Goal: Information Seeking & Learning: Learn about a topic

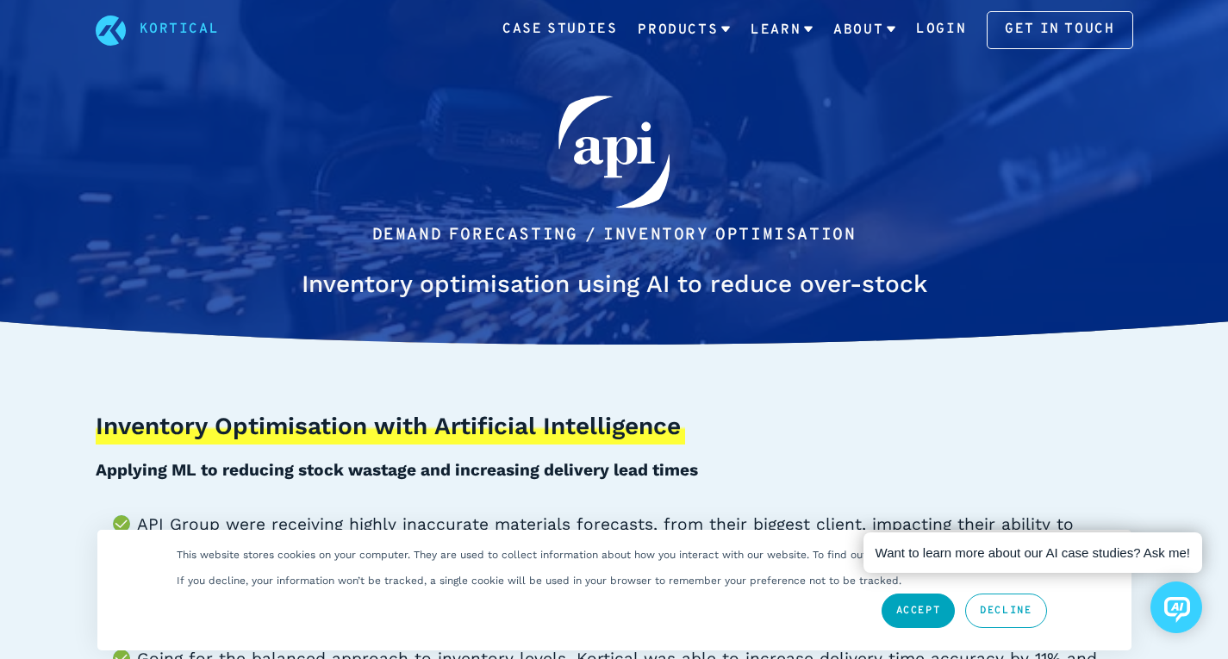
scroll to position [6, 0]
click at [896, 603] on link "Accept" at bounding box center [918, 611] width 74 height 34
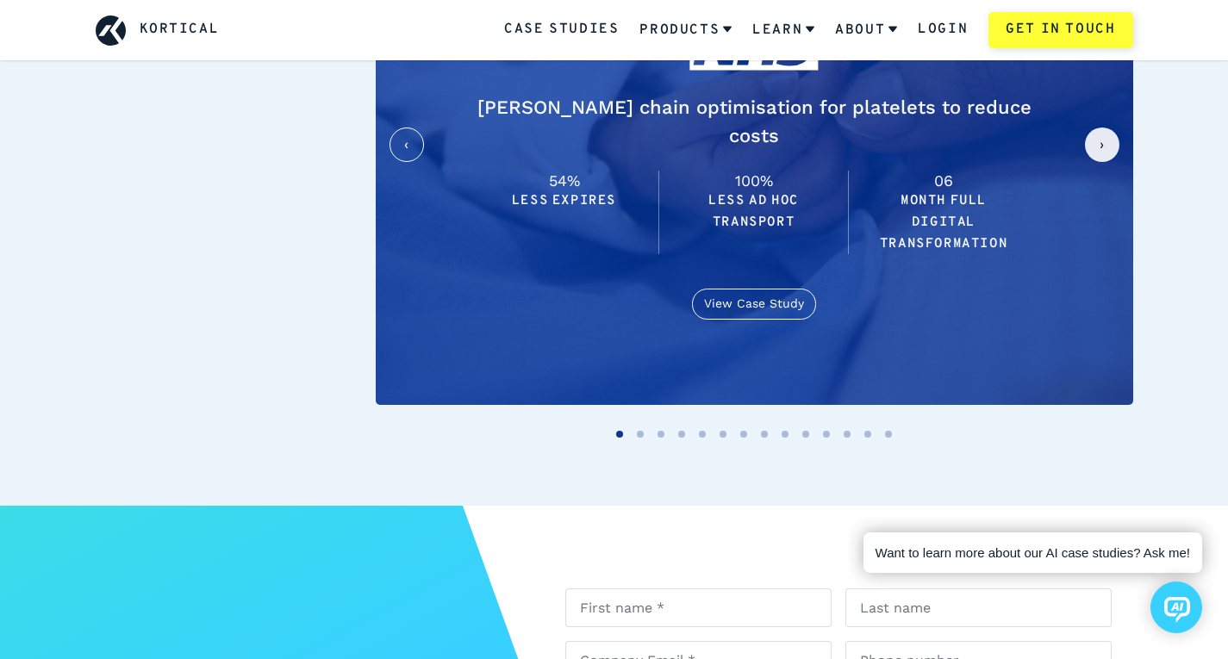
scroll to position [4938, 0]
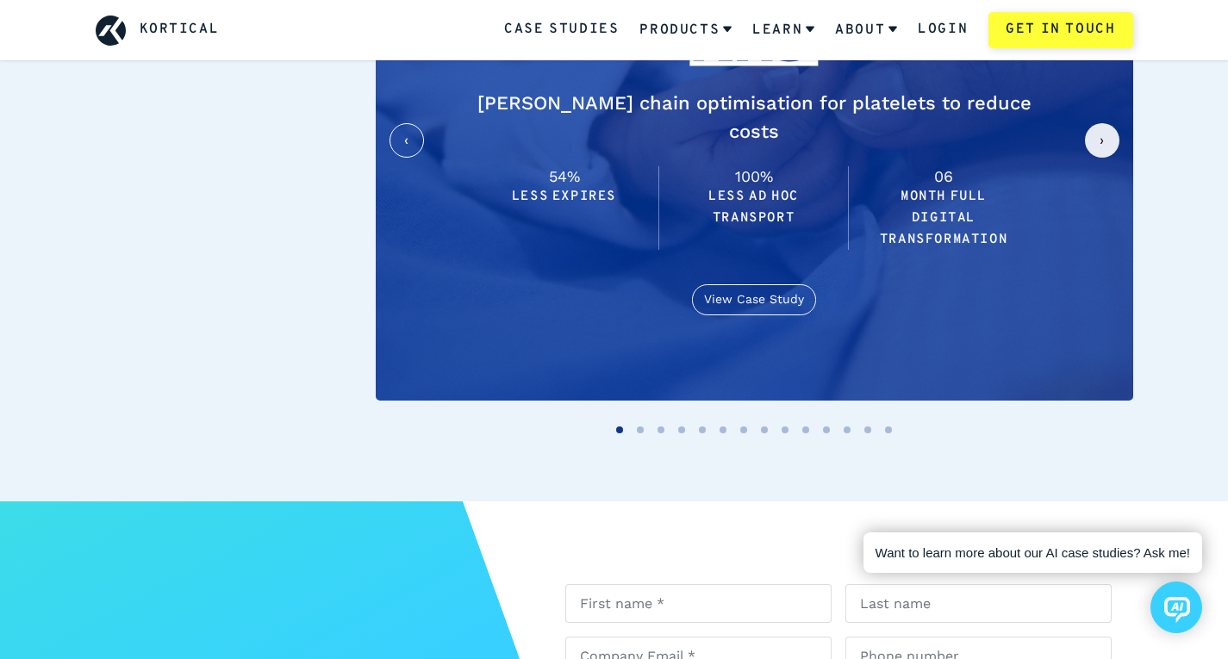
click at [1101, 123] on button "next slide / item" at bounding box center [1102, 140] width 34 height 34
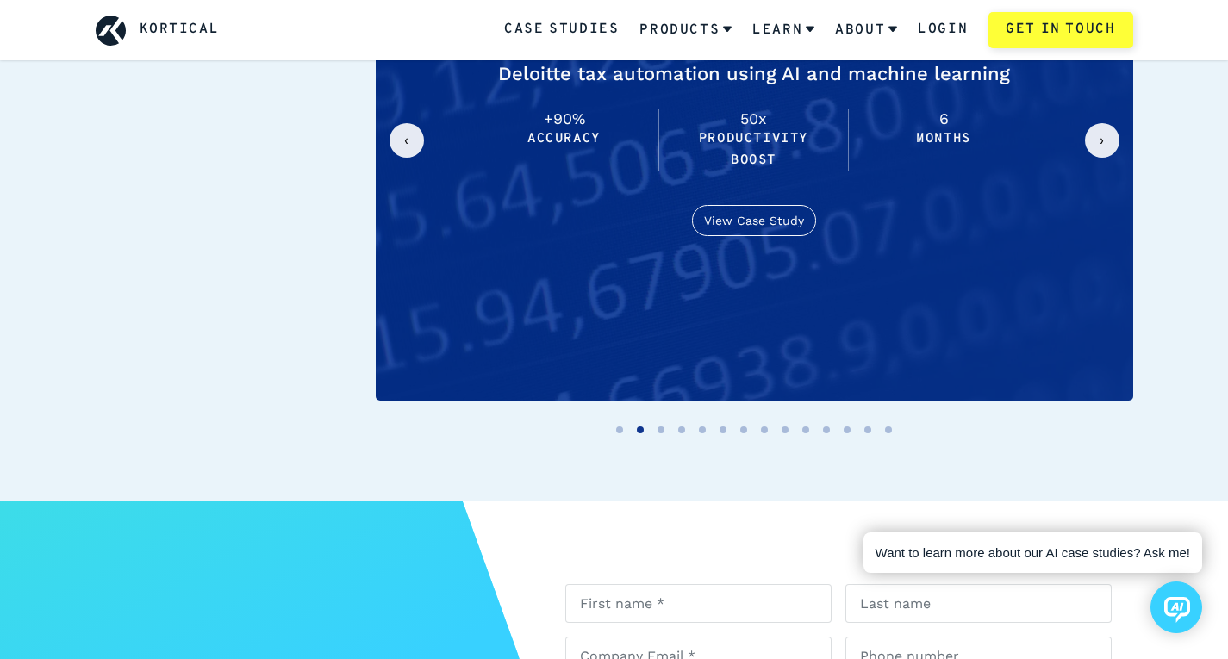
click at [1101, 123] on button "next slide / item" at bounding box center [1102, 140] width 34 height 34
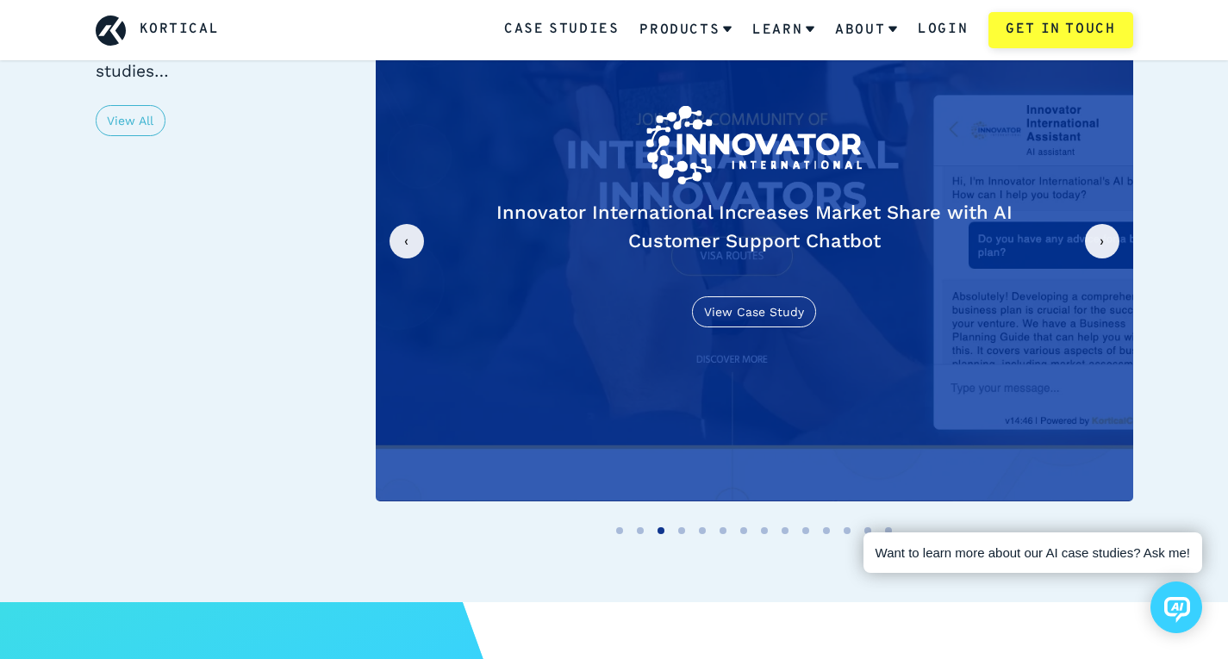
scroll to position [4836, 0]
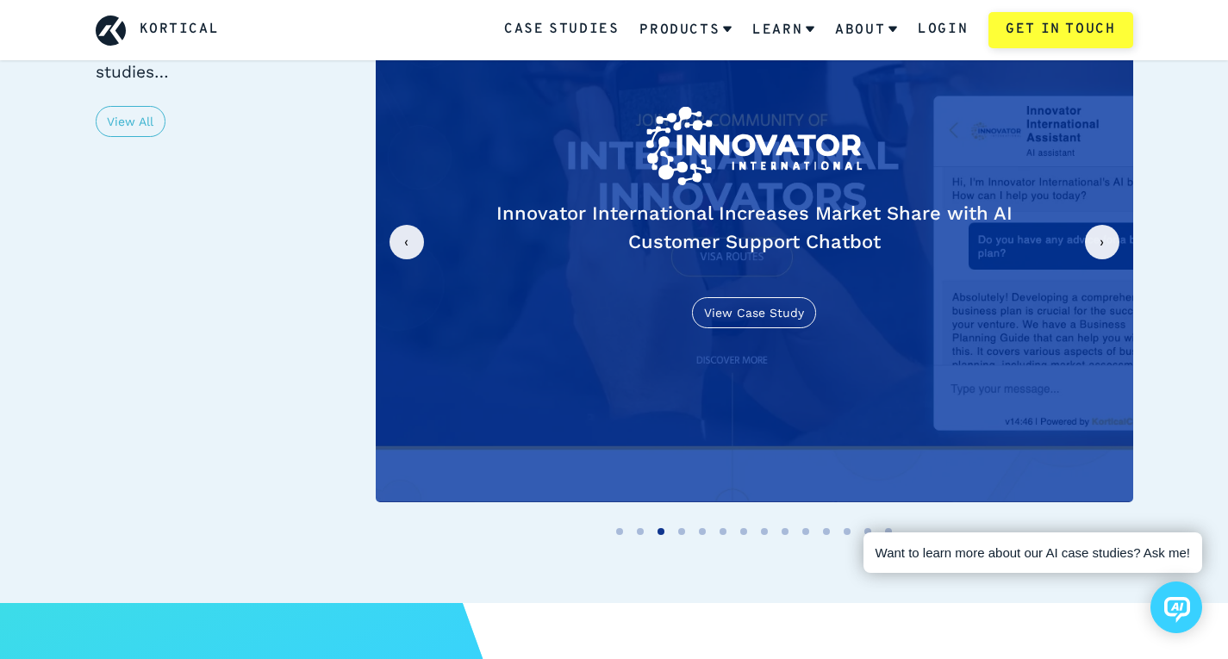
click at [407, 225] on button "previous slide / item" at bounding box center [406, 242] width 34 height 34
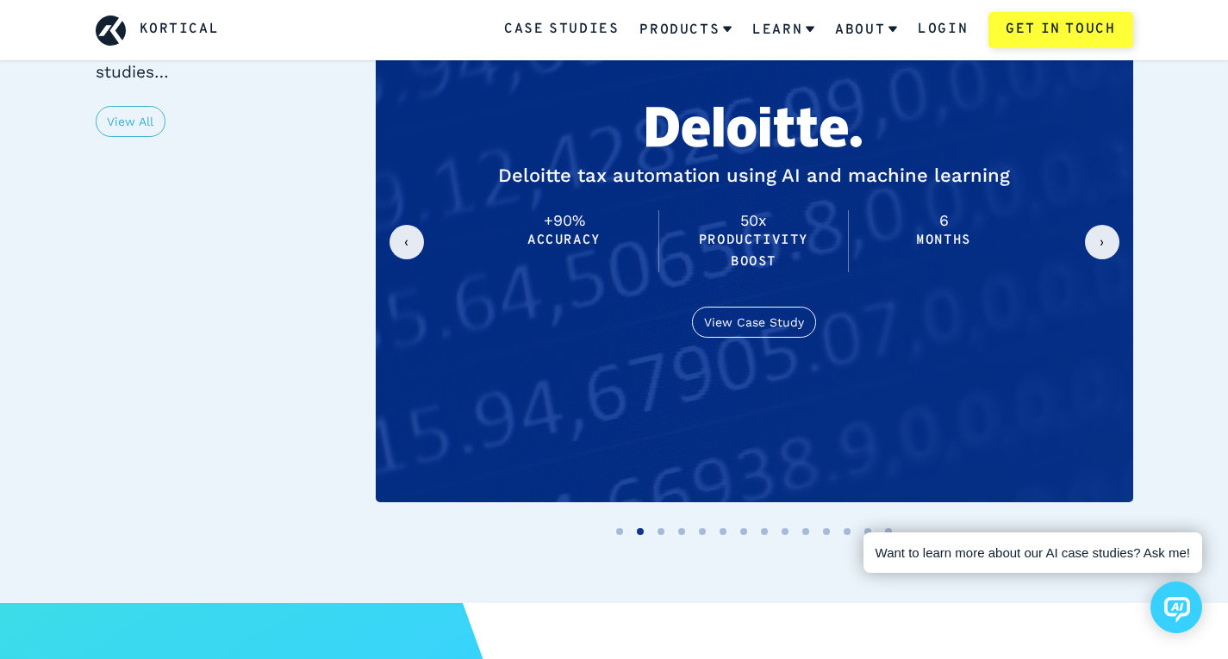
click at [407, 225] on button "previous slide / item" at bounding box center [406, 242] width 34 height 34
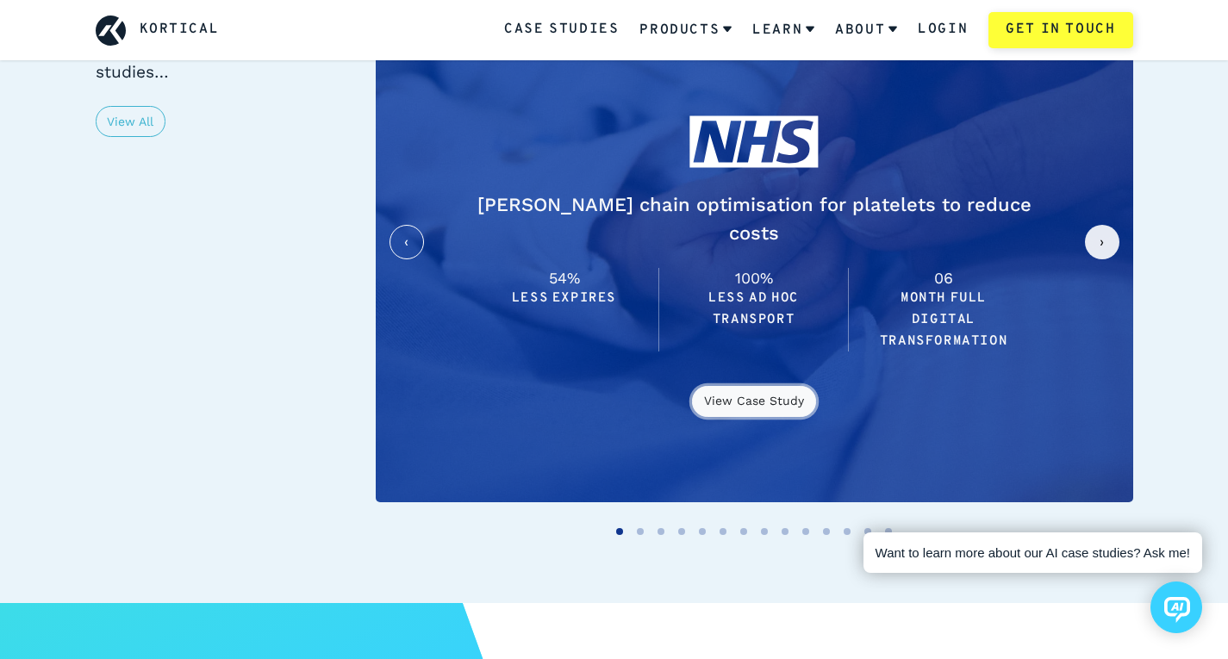
click at [721, 345] on ul "AI demand planning / Logistics optimisation [PERSON_NAME] chain optimisation fo…" at bounding box center [754, 222] width 757 height 560
click at [731, 386] on link "View Case Study" at bounding box center [754, 401] width 124 height 31
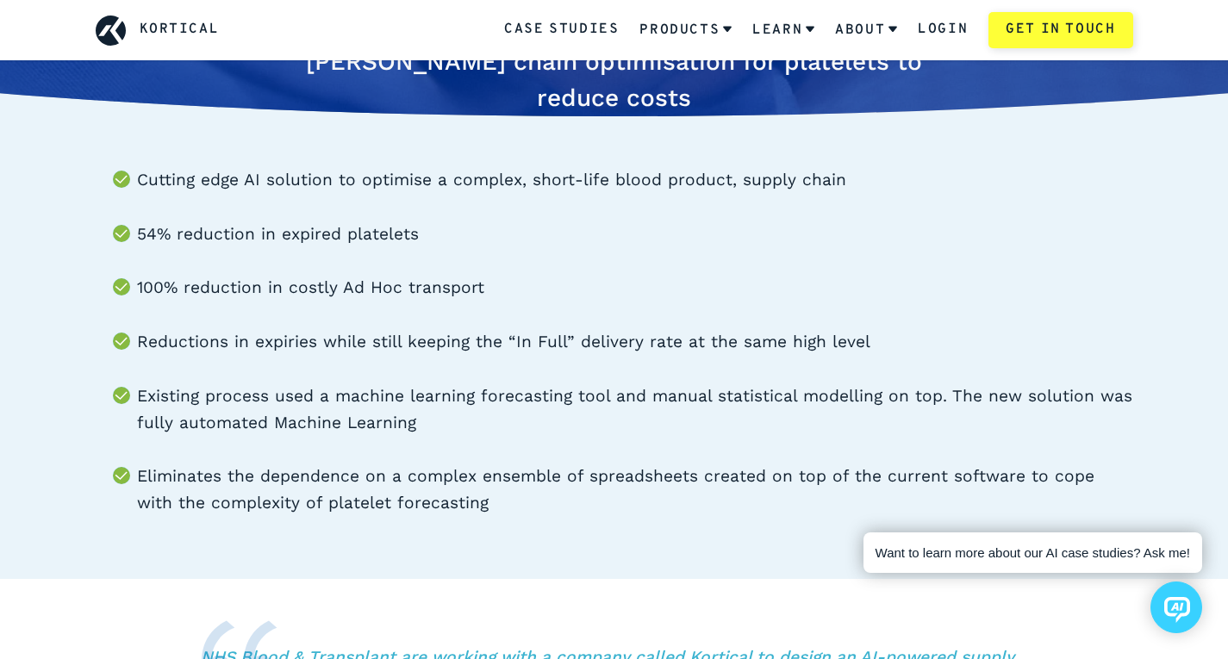
scroll to position [231, 0]
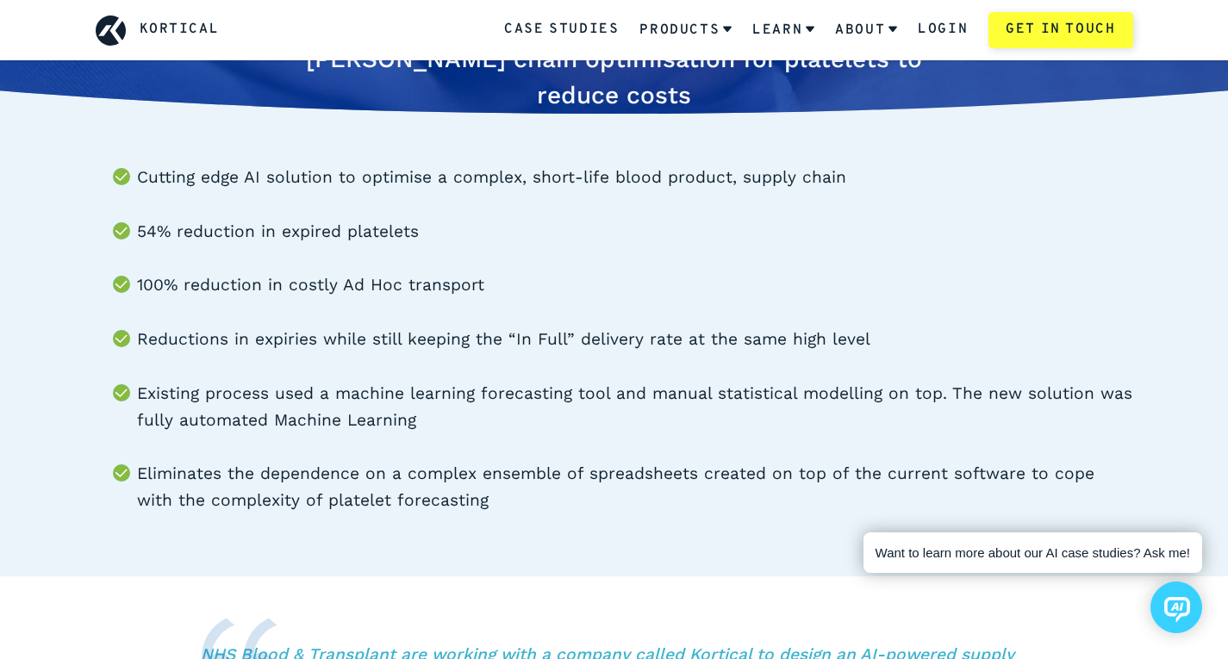
drag, startPoint x: 562, startPoint y: 510, endPoint x: 526, endPoint y: 522, distance: 38.1
click at [526, 522] on div "Cutting edge AI solution to optimise a complex, short-life blood product, suppl…" at bounding box center [614, 325] width 1120 height 501
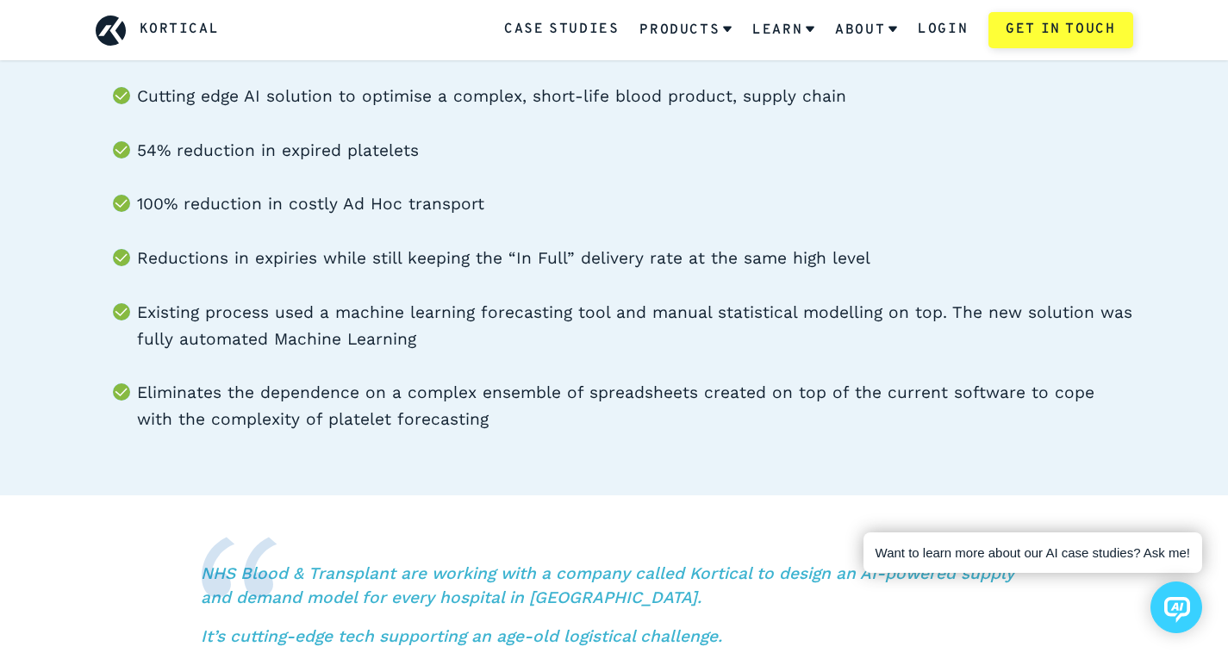
scroll to position [313, 0]
click at [526, 522] on div "NHS Blood & Transplant are working with a company called Kortical to design an …" at bounding box center [614, 636] width 1228 height 285
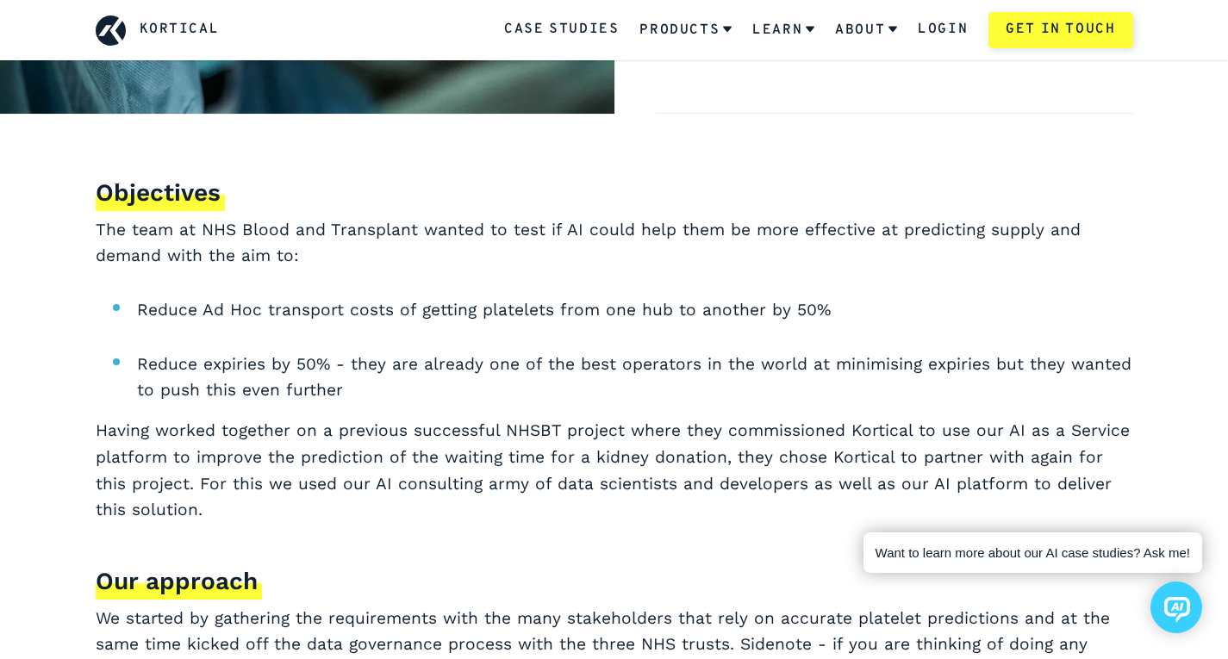
scroll to position [1466, 0]
